Goal: Task Accomplishment & Management: Use online tool/utility

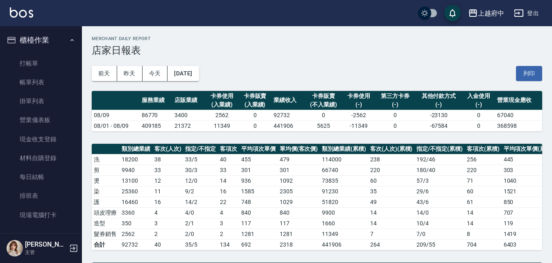
scroll to position [299, 0]
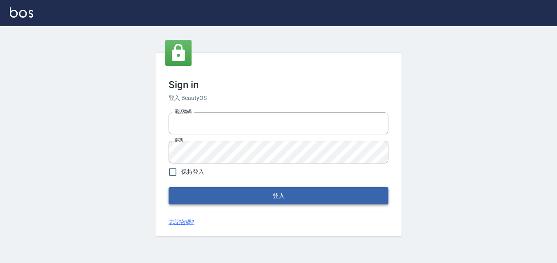
type input "0911903627"
click at [257, 196] on button "登入" at bounding box center [278, 195] width 220 height 17
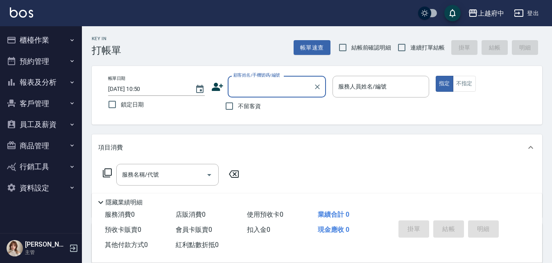
click at [38, 101] on button "客戶管理" at bounding box center [40, 103] width 75 height 21
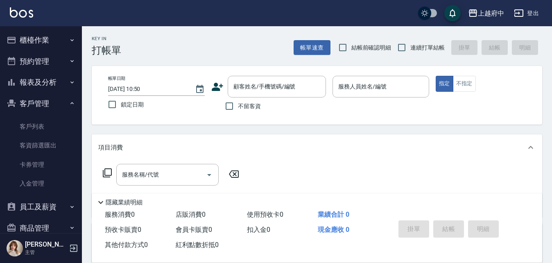
click at [38, 101] on button "客戶管理" at bounding box center [40, 103] width 75 height 21
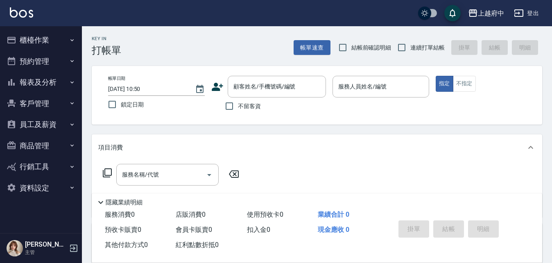
click at [37, 81] on button "報表及分析" at bounding box center [40, 82] width 75 height 21
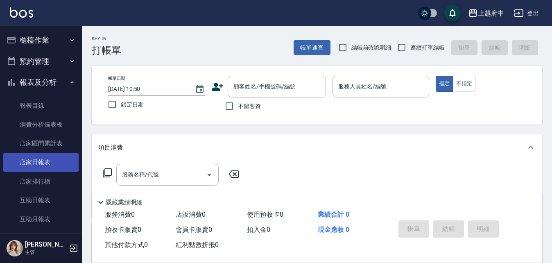
click at [26, 161] on link "店家日報表" at bounding box center [40, 162] width 75 height 19
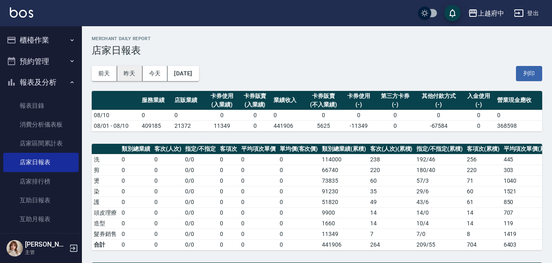
click at [128, 71] on button "昨天" at bounding box center [129, 73] width 25 height 15
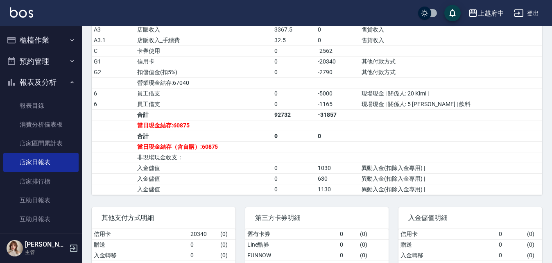
scroll to position [328, 0]
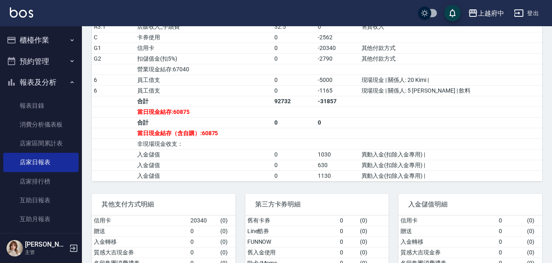
click at [37, 83] on button "報表及分析" at bounding box center [40, 82] width 75 height 21
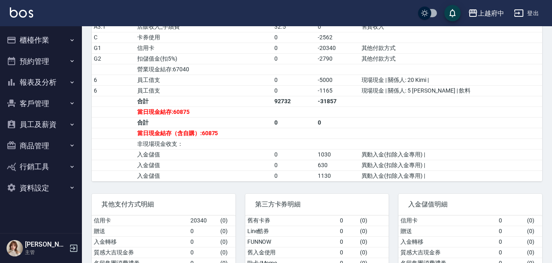
click at [30, 103] on button "客戶管理" at bounding box center [40, 103] width 75 height 21
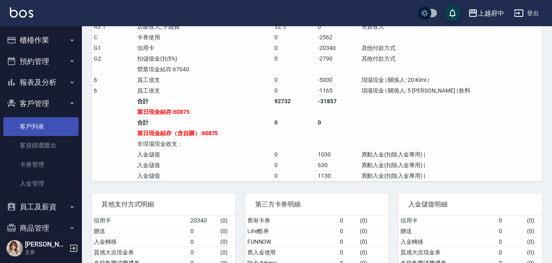
click at [36, 128] on link "客戶列表" at bounding box center [40, 126] width 75 height 19
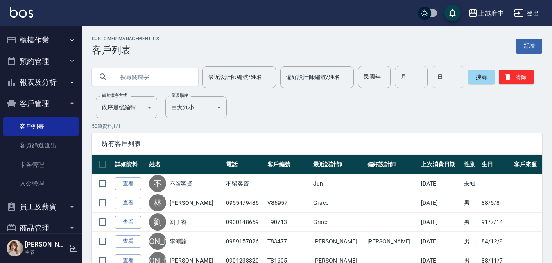
click at [39, 103] on button "客戶管理" at bounding box center [40, 103] width 75 height 21
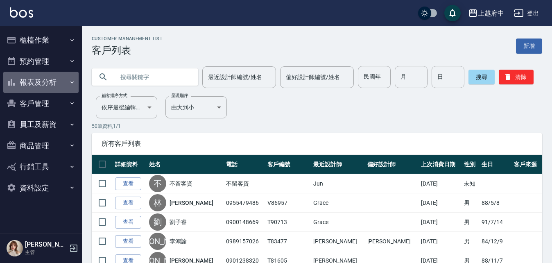
click at [46, 81] on button "報表及分析" at bounding box center [40, 82] width 75 height 21
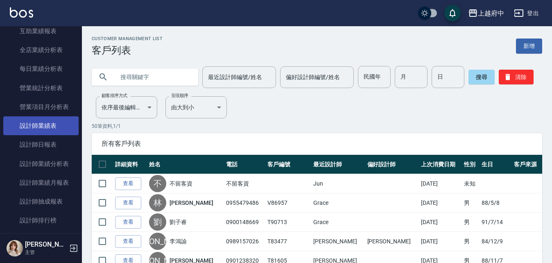
scroll to position [246, 0]
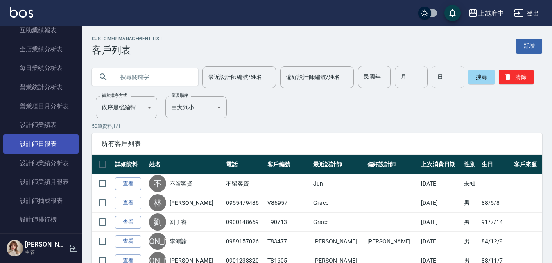
click at [37, 141] on link "設計師日報表" at bounding box center [40, 143] width 75 height 19
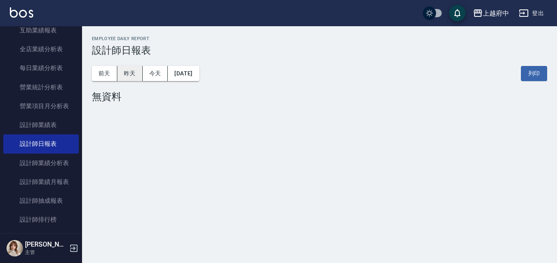
click at [133, 72] on button "昨天" at bounding box center [129, 73] width 25 height 15
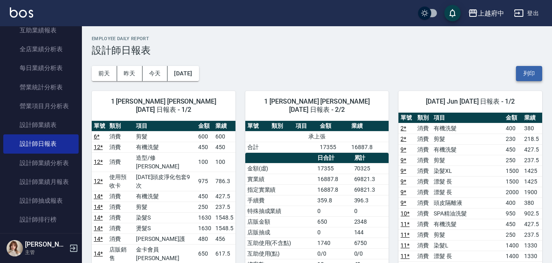
click at [525, 70] on button "列印" at bounding box center [529, 73] width 26 height 15
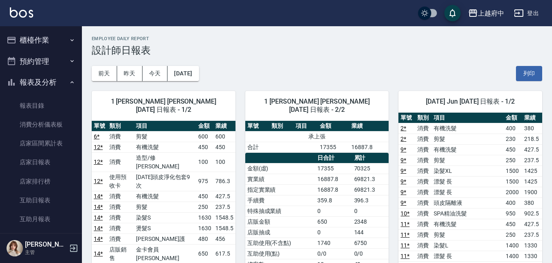
click at [41, 80] on button "報表及分析" at bounding box center [40, 82] width 75 height 21
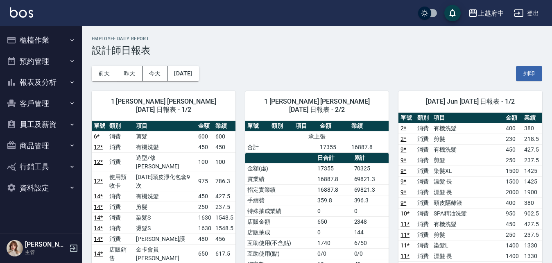
click at [39, 101] on button "客戶管理" at bounding box center [40, 103] width 75 height 21
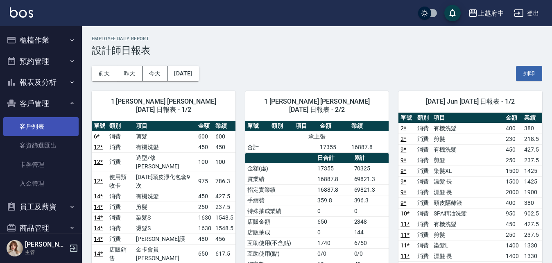
click at [32, 120] on link "客戶列表" at bounding box center [40, 126] width 75 height 19
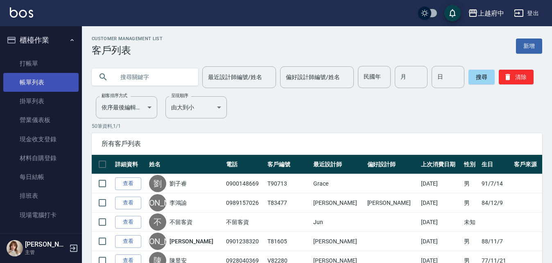
click at [30, 77] on link "帳單列表" at bounding box center [40, 82] width 75 height 19
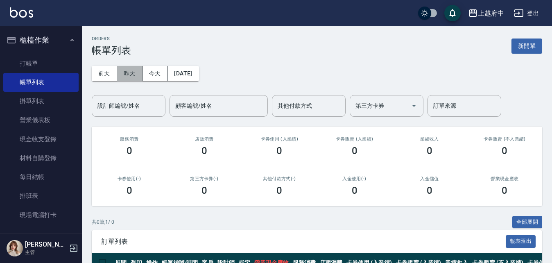
click at [131, 73] on button "昨天" at bounding box center [129, 73] width 25 height 15
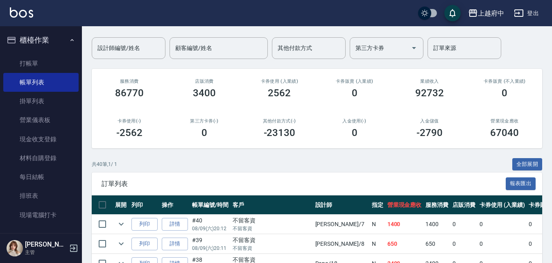
scroll to position [164, 0]
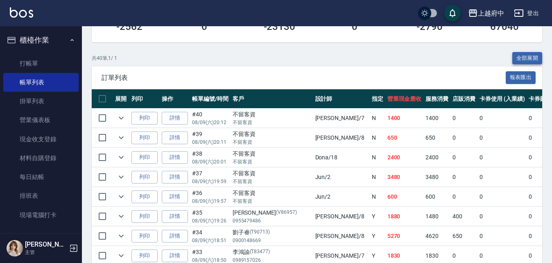
click at [521, 58] on button "全部展開" at bounding box center [528, 58] width 30 height 13
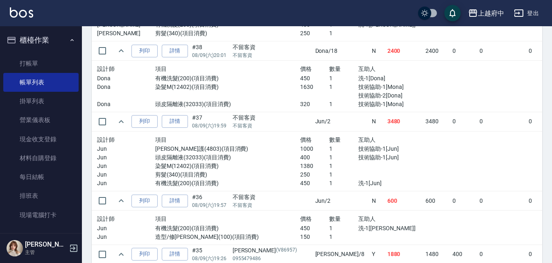
scroll to position [369, 0]
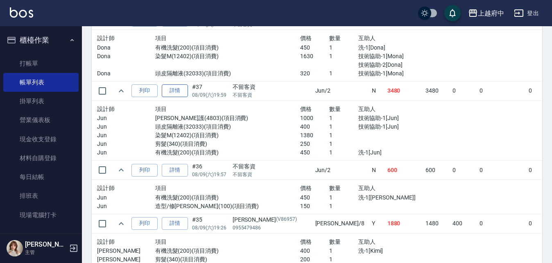
click at [178, 93] on link "詳情" at bounding box center [175, 90] width 26 height 13
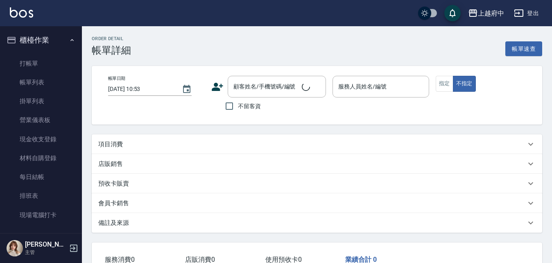
type input "2025/08/09 19:59"
checkbox input "true"
type input "Jun-2"
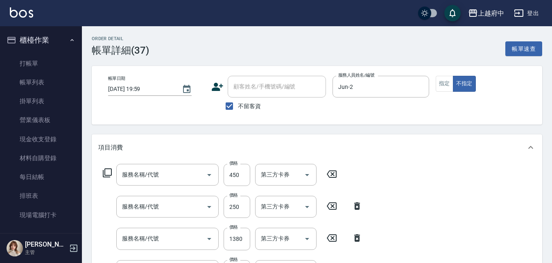
type input "有機洗髮(200)"
type input "剪髮(340)"
type input "染髮M(12402)"
type input "頭皮隔離液(32033)"
type input "潤澤修護(4803)"
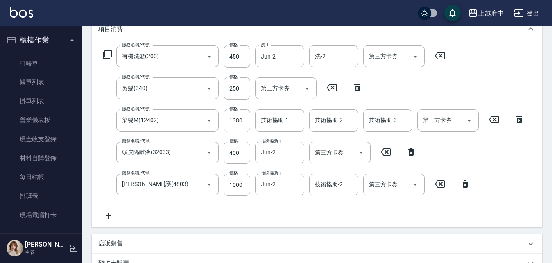
scroll to position [123, 0]
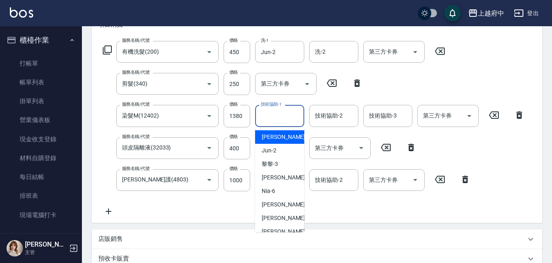
click at [269, 120] on input "技術協助-1" at bounding box center [280, 116] width 42 height 14
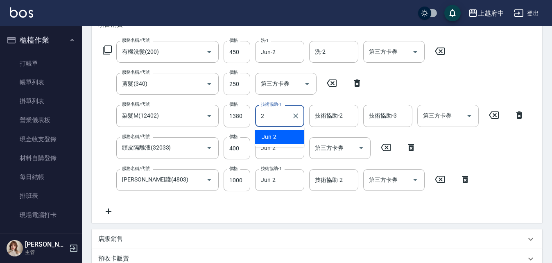
type input "Jun-2"
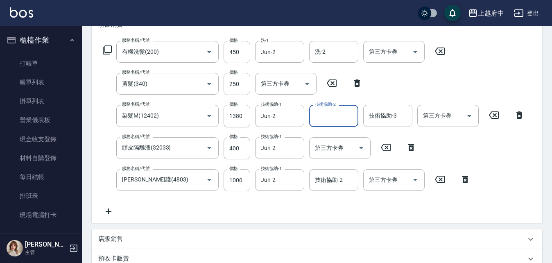
click at [514, 198] on div "服務名稱/代號 有機洗髮(200) 服務名稱/代號 價格 450 價格 洗-1 Jun-2 洗-1 洗-2 洗-2 第三方卡券 第三方卡券 服務名稱/代號 剪…" at bounding box center [314, 128] width 432 height 175
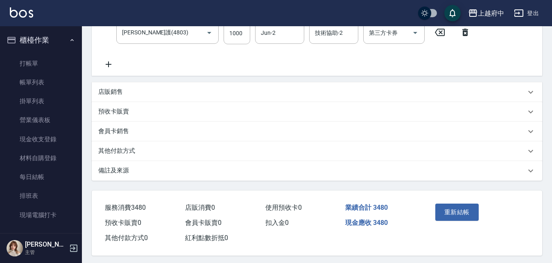
scroll to position [276, 0]
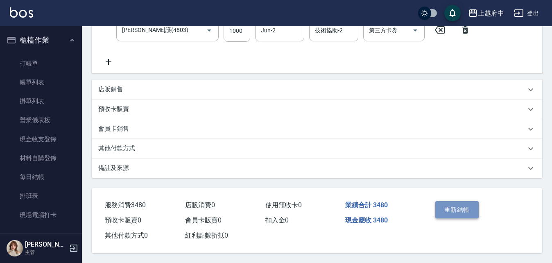
click at [455, 203] on button "重新結帳" at bounding box center [457, 209] width 43 height 17
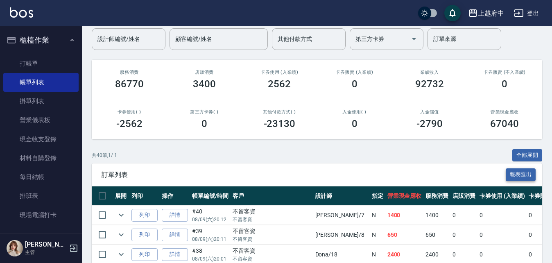
scroll to position [82, 0]
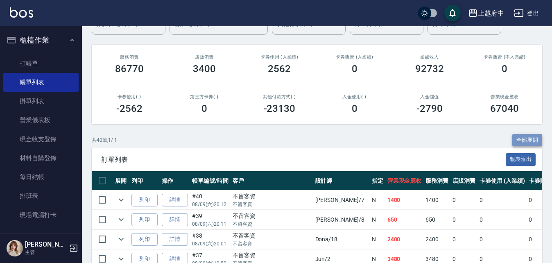
click at [527, 141] on button "全部展開" at bounding box center [528, 140] width 30 height 13
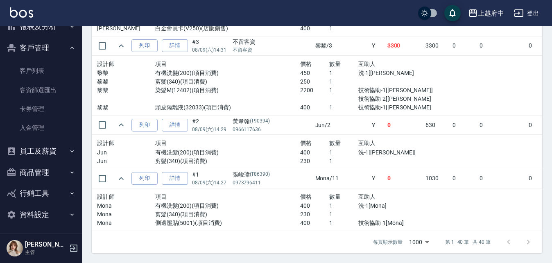
scroll to position [234, 0]
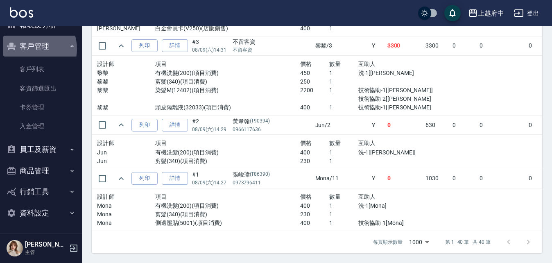
drag, startPoint x: 30, startPoint y: 49, endPoint x: 34, endPoint y: 54, distance: 5.9
click at [30, 49] on button "客戶管理" at bounding box center [40, 46] width 75 height 21
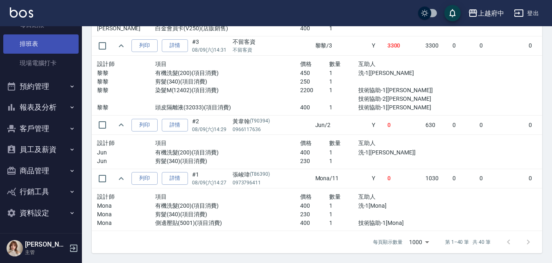
scroll to position [152, 0]
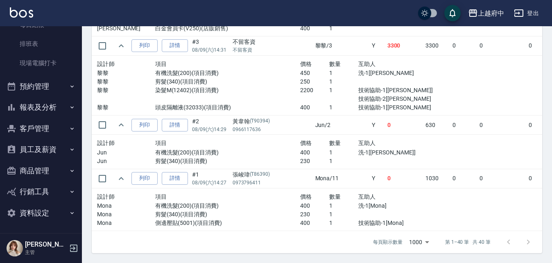
click at [29, 105] on button "報表及分析" at bounding box center [40, 107] width 75 height 21
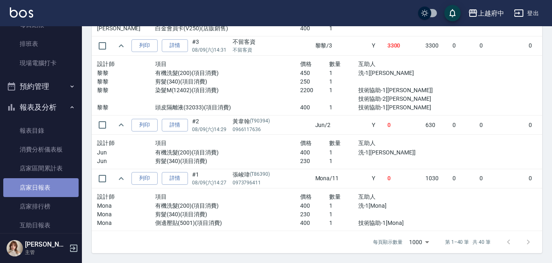
click at [42, 189] on link "店家日報表" at bounding box center [40, 187] width 75 height 19
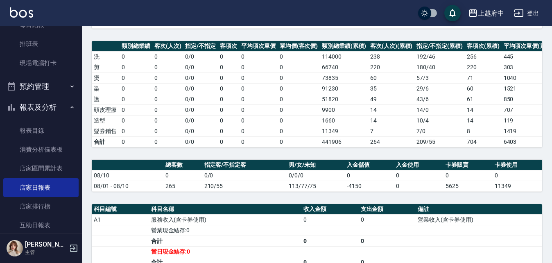
scroll to position [7, 0]
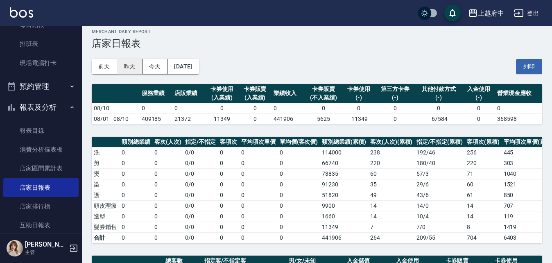
click at [133, 63] on button "昨天" at bounding box center [129, 66] width 25 height 15
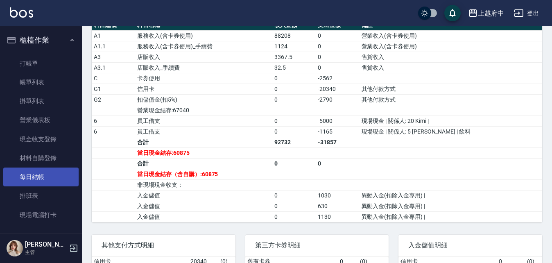
click at [23, 175] on link "每日結帳" at bounding box center [40, 177] width 75 height 19
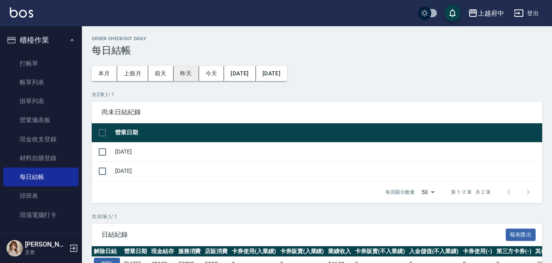
click at [181, 73] on button "昨天" at bounding box center [186, 73] width 25 height 15
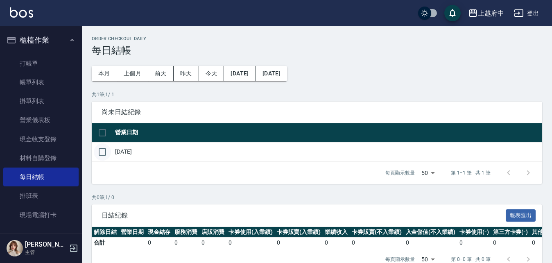
click at [105, 150] on input "checkbox" at bounding box center [102, 151] width 17 height 17
checkbox input "true"
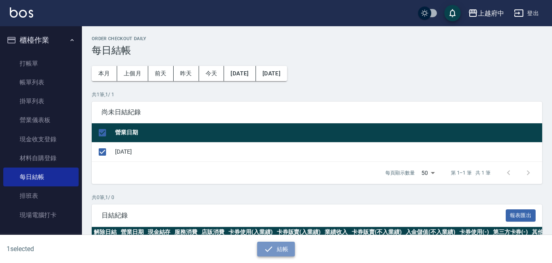
click at [273, 249] on icon "button" at bounding box center [269, 249] width 10 height 10
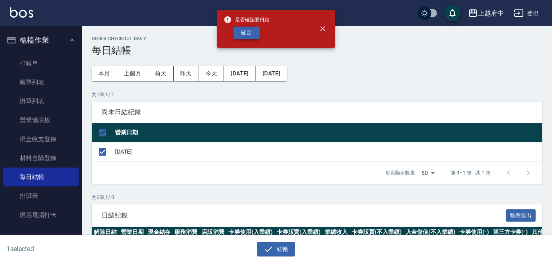
click at [244, 33] on button "確定" at bounding box center [247, 33] width 26 height 13
checkbox input "false"
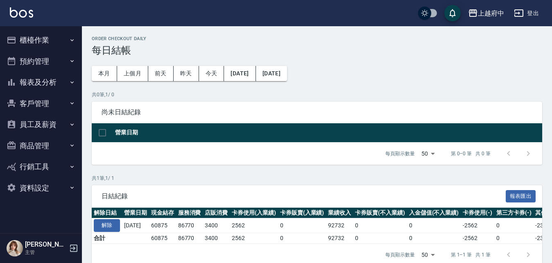
click at [32, 40] on button "櫃檯作業" at bounding box center [40, 40] width 75 height 21
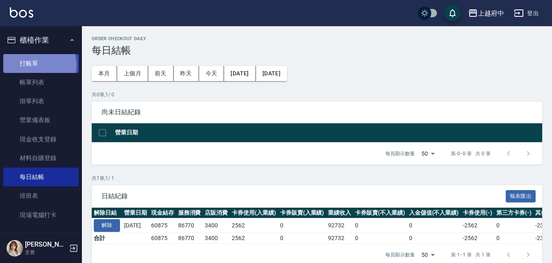
click at [32, 65] on link "打帳單" at bounding box center [40, 63] width 75 height 19
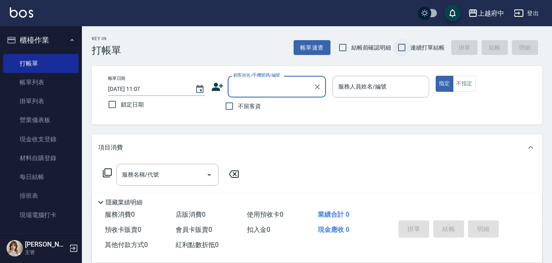
click at [400, 46] on input "連續打單結帳" at bounding box center [401, 47] width 17 height 17
checkbox input "true"
